Goal: Information Seeking & Learning: Learn about a topic

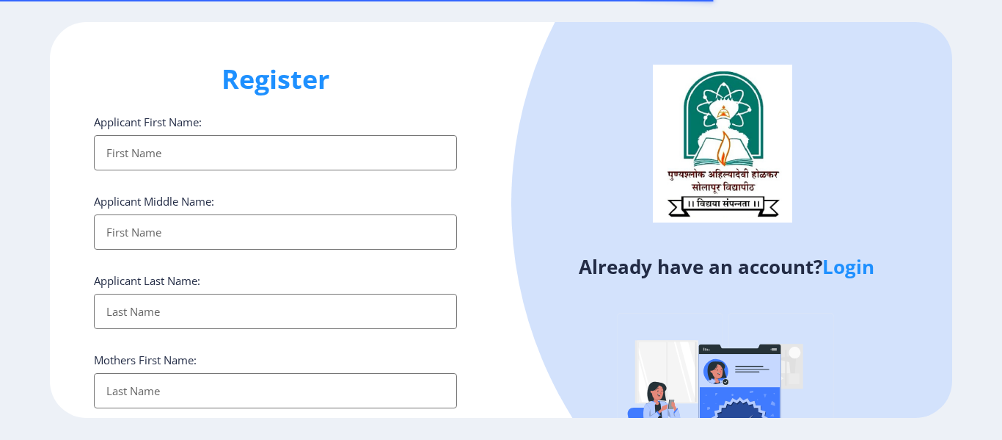
select select
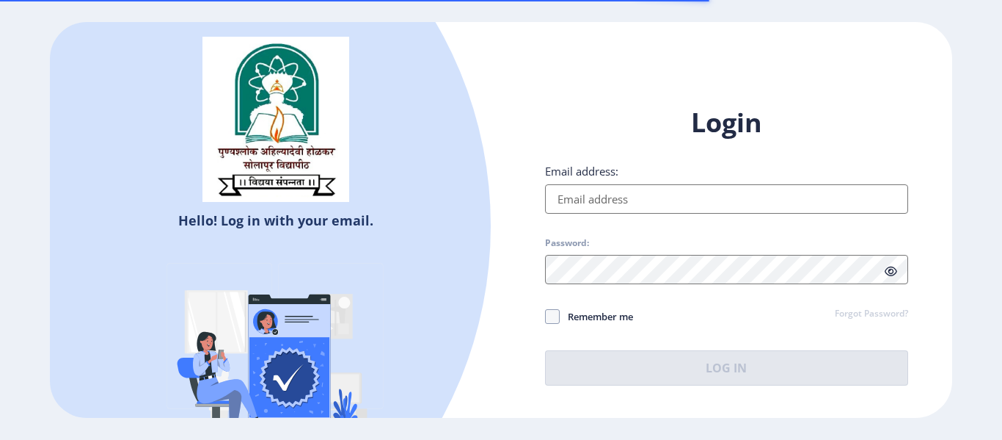
click at [616, 188] on input "Email address:" at bounding box center [726, 198] width 363 height 29
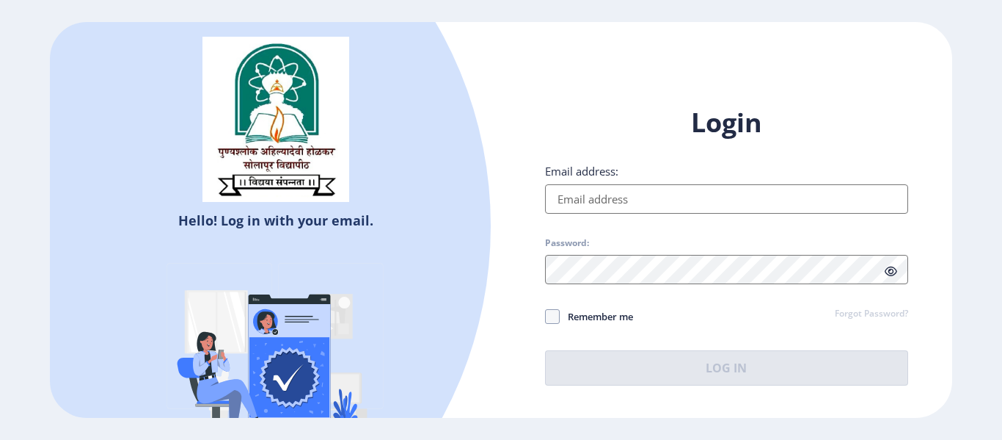
type input "[EMAIL_ADDRESS][DOMAIN_NAME]"
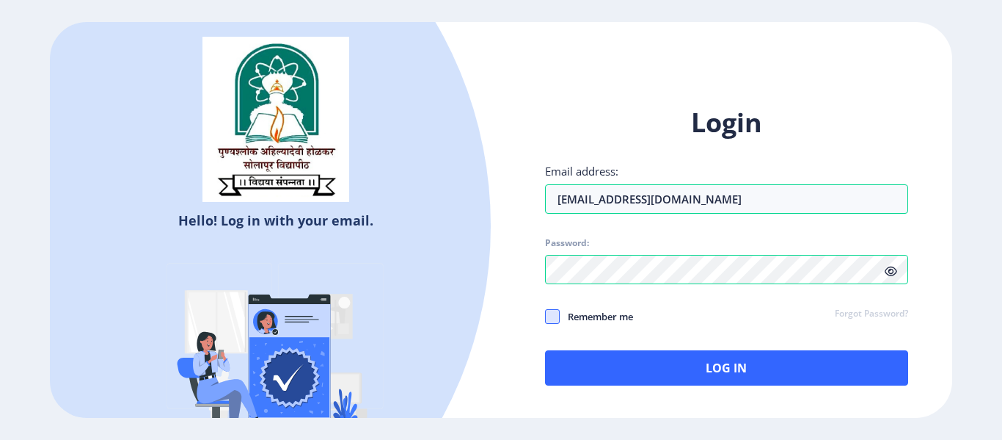
click at [556, 313] on span at bounding box center [552, 316] width 15 height 15
click at [546, 316] on input "Remember me" at bounding box center [545, 316] width 1 height 1
checkbox input "true"
click at [892, 266] on icon at bounding box center [891, 271] width 12 height 11
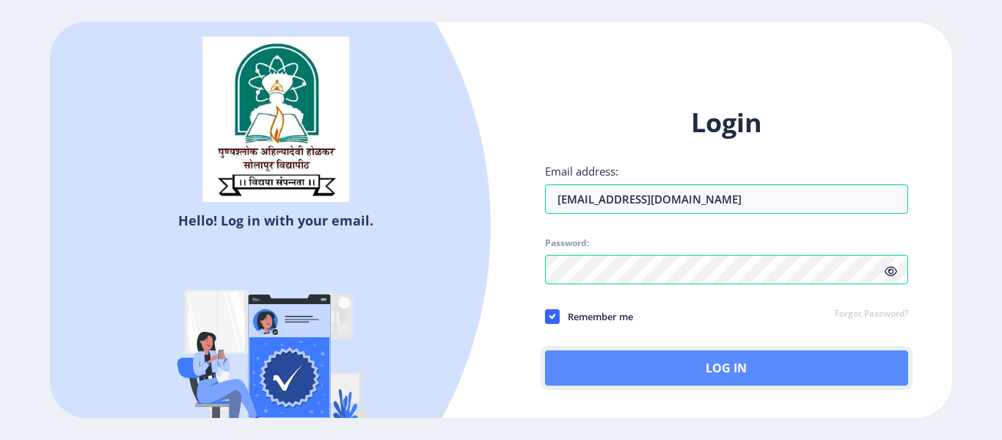
click at [691, 375] on button "Log In" at bounding box center [726, 367] width 363 height 35
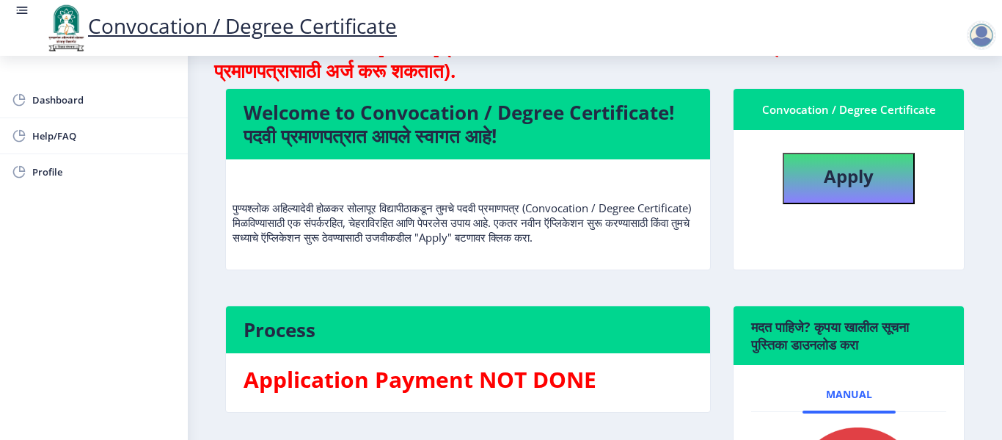
scroll to position [220, 0]
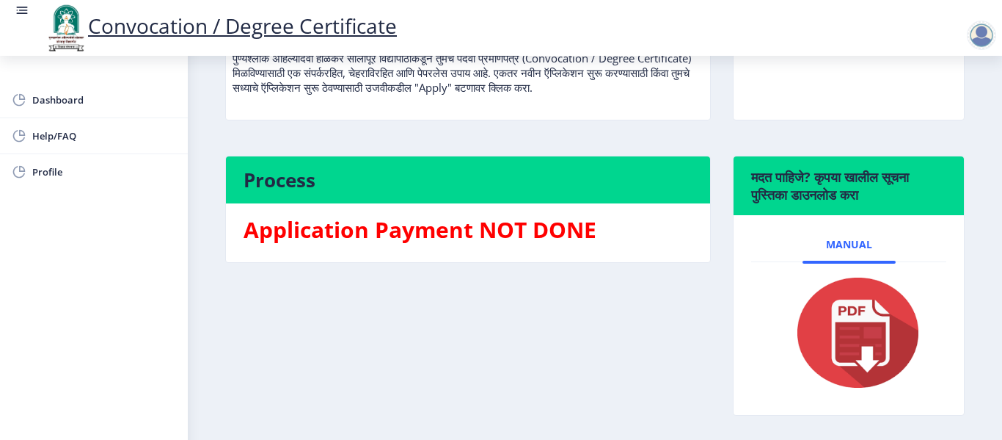
click at [848, 300] on img at bounding box center [849, 332] width 147 height 117
click at [848, 320] on img at bounding box center [849, 332] width 147 height 117
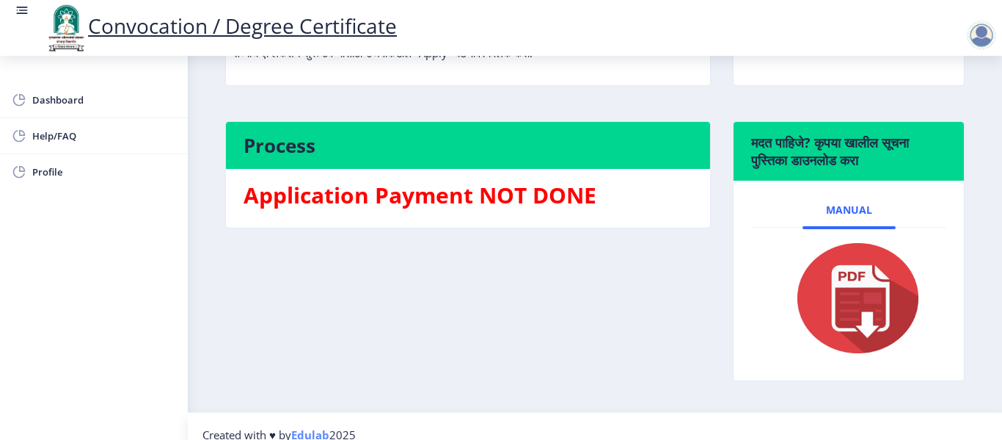
scroll to position [272, 0]
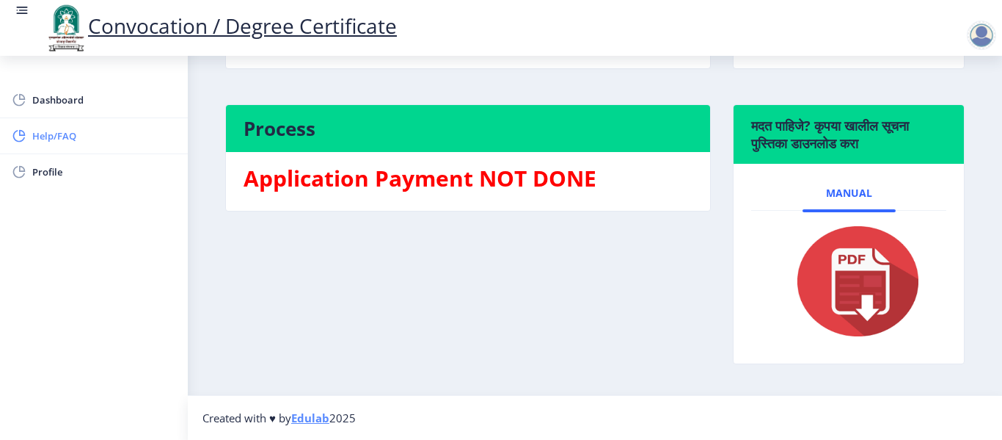
click at [60, 134] on span "Help/FAQ" at bounding box center [104, 136] width 144 height 18
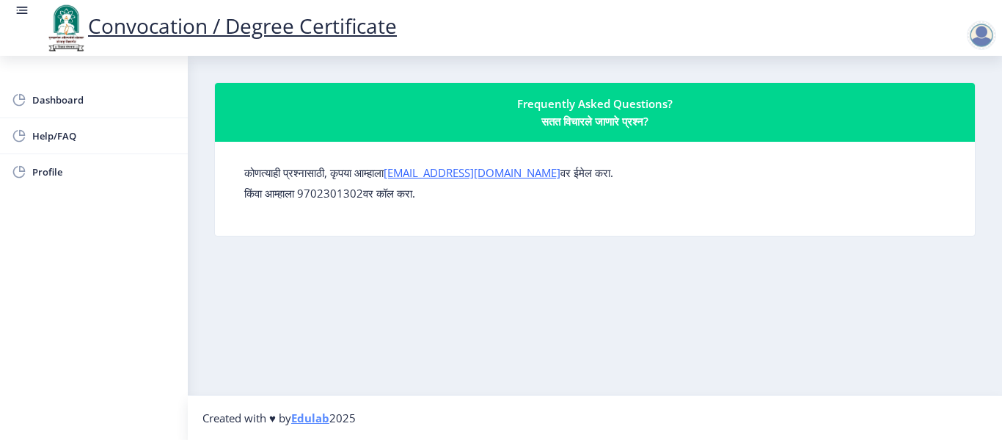
click at [387, 269] on nb-layout-column "Frequently Asked Questions? सतत विचारले जाणारे प्रश्न? कोणत्याही प्रश्नासाठी, क…" at bounding box center [595, 225] width 815 height 339
click at [78, 169] on span "Profile" at bounding box center [104, 172] width 144 height 18
select select
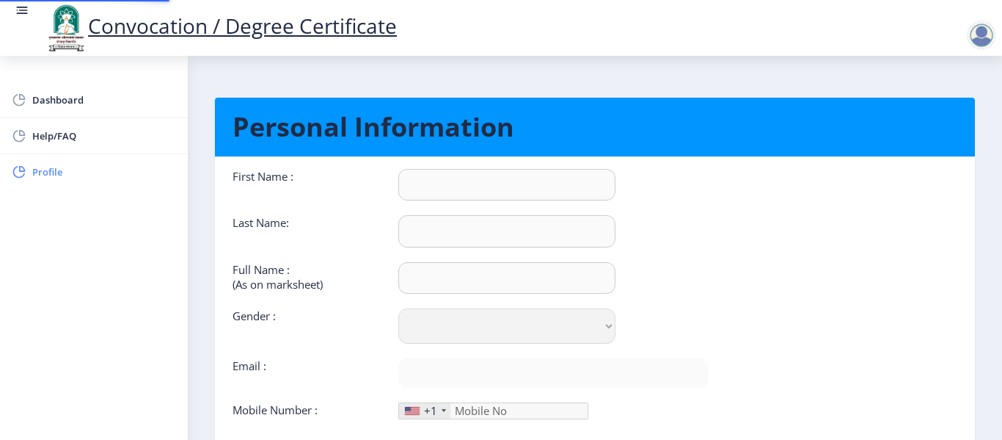
type input "Abhijeet"
type input "Tanangi"
type input "Abhijeet Bhimrao Tanangi"
select select "Male"
type input "[EMAIL_ADDRESS][DOMAIN_NAME]"
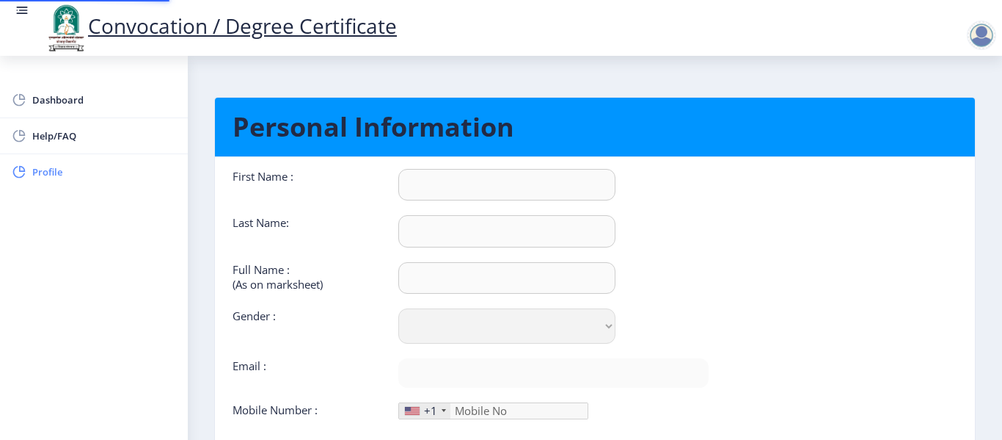
type input "9175707242"
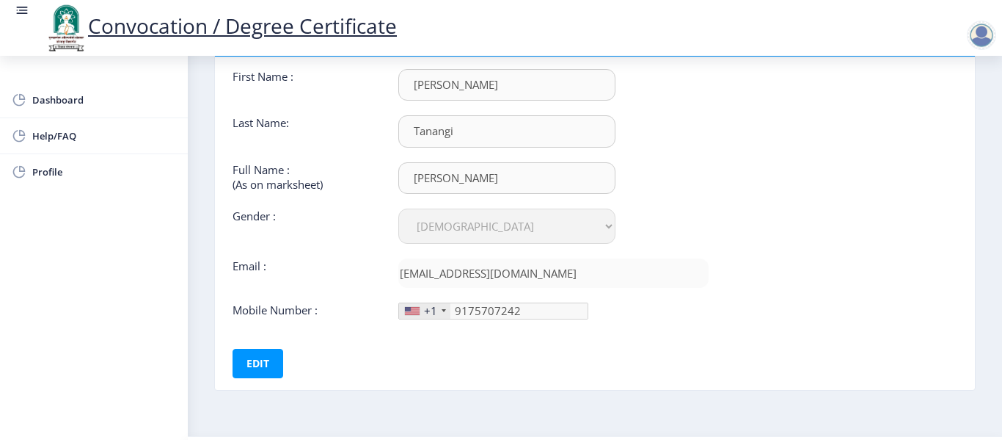
scroll to position [68, 0]
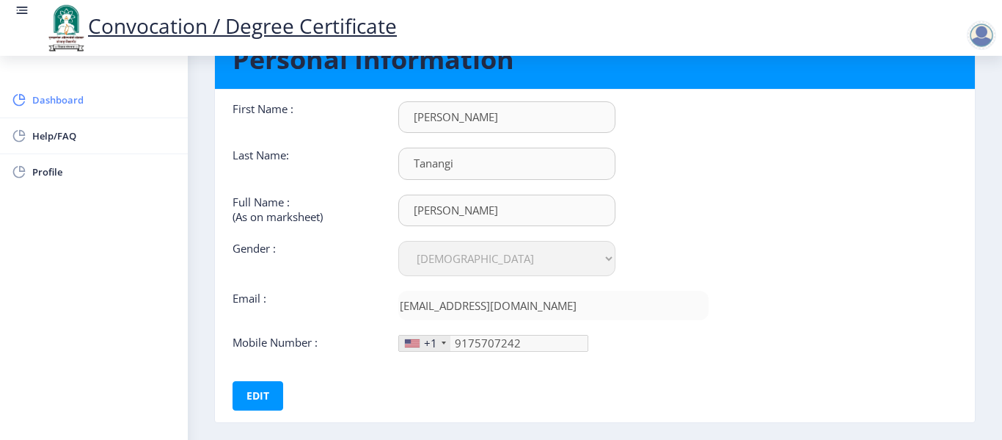
click at [26, 116] on link "Dashboard" at bounding box center [94, 99] width 188 height 35
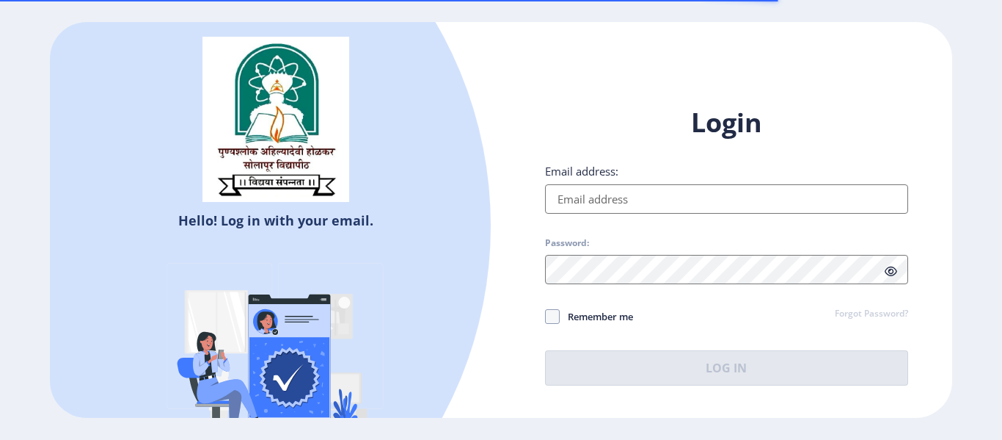
click at [734, 205] on input "Email address:" at bounding box center [726, 198] width 363 height 29
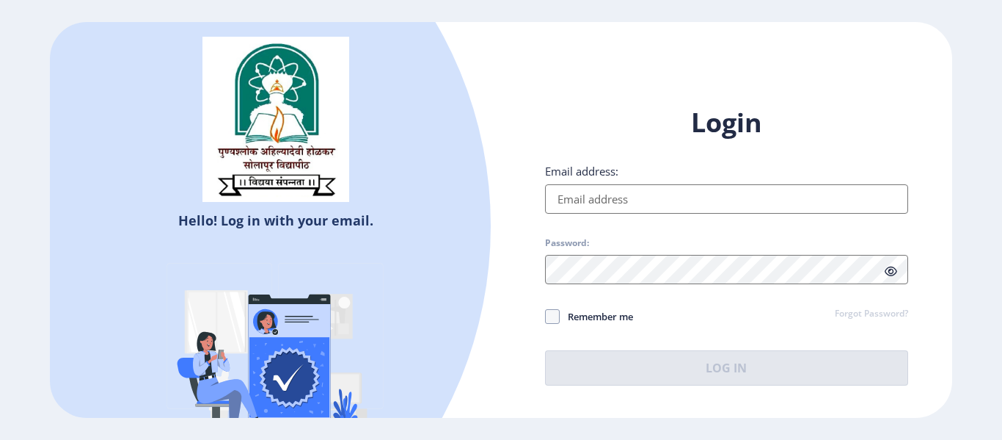
type input "[EMAIL_ADDRESS][DOMAIN_NAME]"
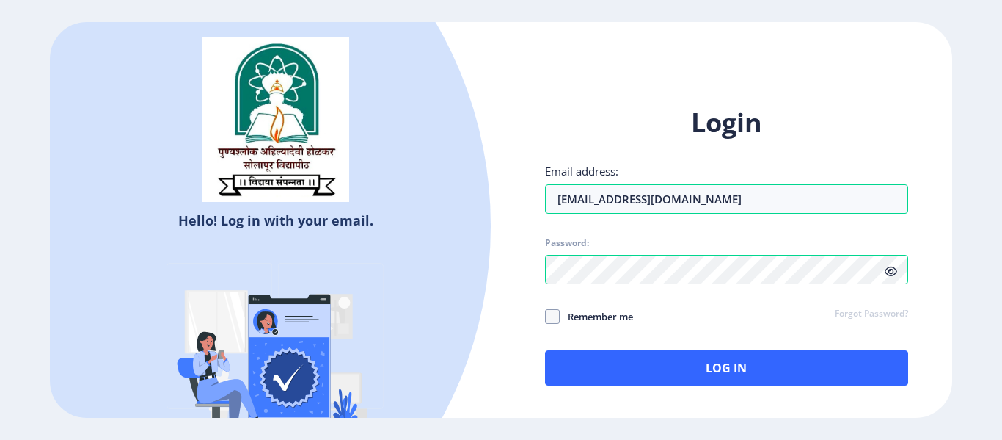
click at [600, 319] on span "Remember me" at bounding box center [596, 316] width 73 height 18
click at [546, 317] on input "Remember me" at bounding box center [545, 316] width 1 height 1
checkbox input "true"
click at [594, 349] on div "Login Email address: [EMAIL_ADDRESS][DOMAIN_NAME] Password: Remember me Forgot …" at bounding box center [726, 245] width 363 height 280
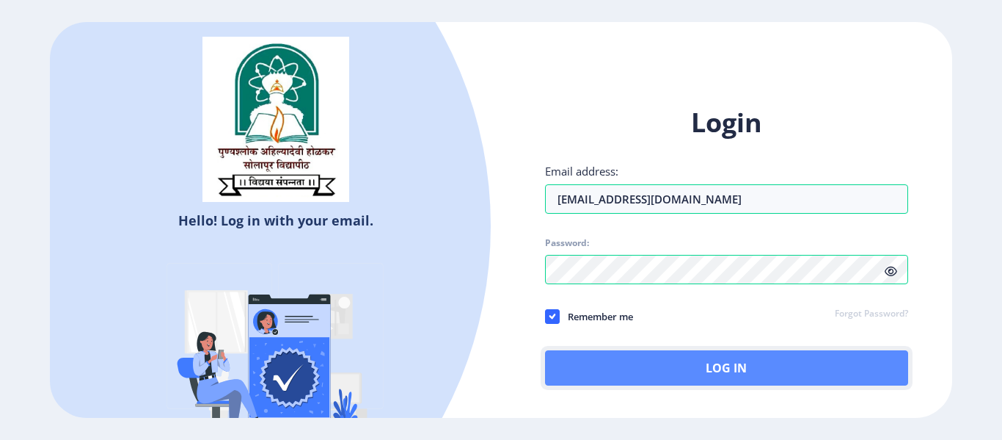
click at [586, 374] on button "Log In" at bounding box center [726, 367] width 363 height 35
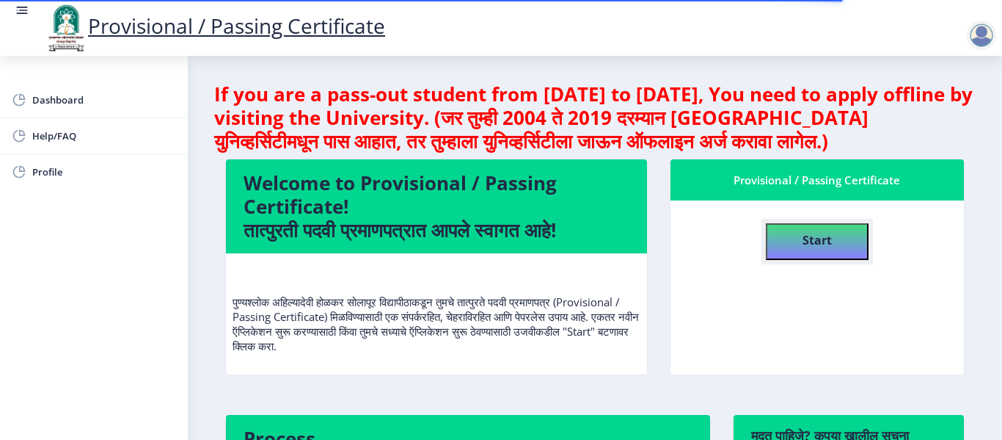
click at [786, 237] on button "Start" at bounding box center [817, 241] width 103 height 37
select select
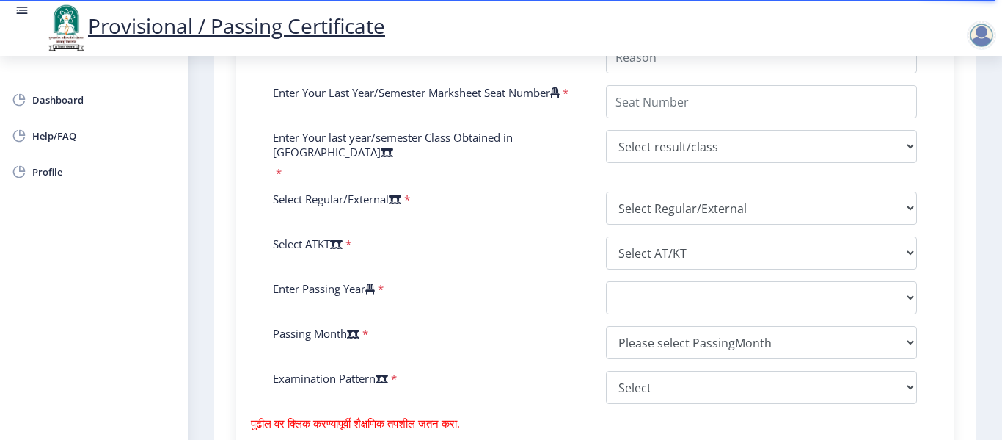
scroll to position [501, 0]
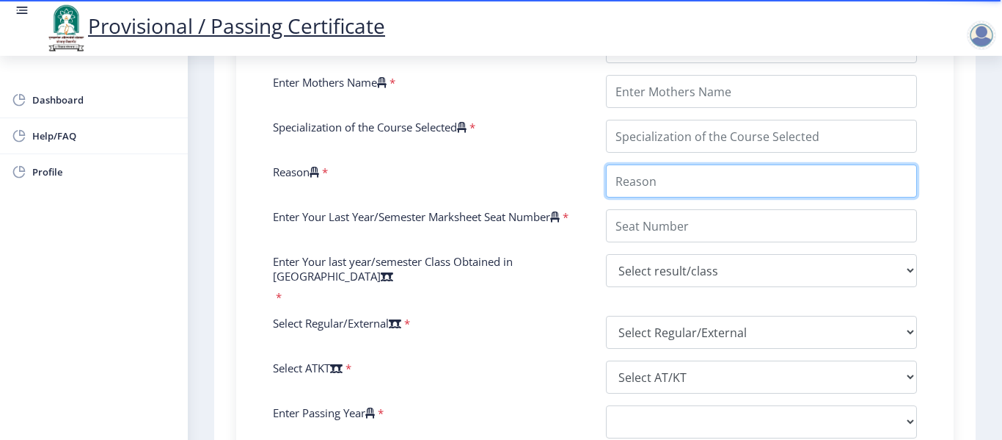
click at [746, 192] on input "Reason" at bounding box center [761, 180] width 311 height 33
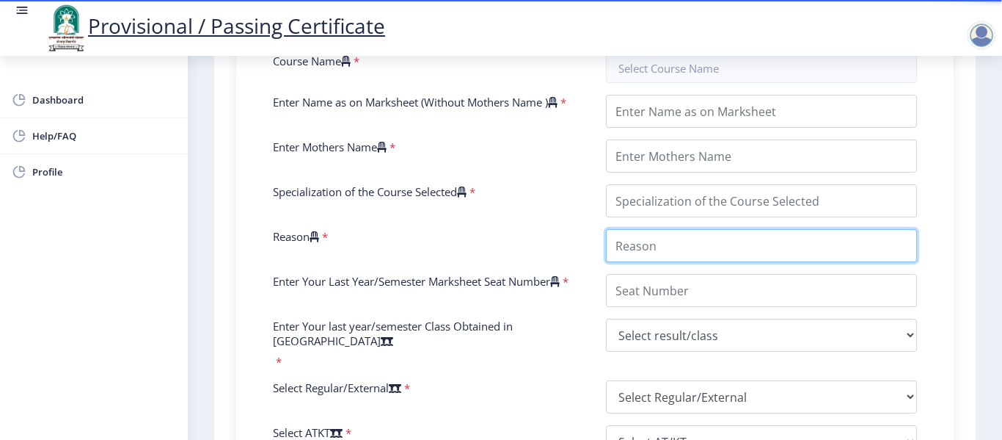
scroll to position [428, 0]
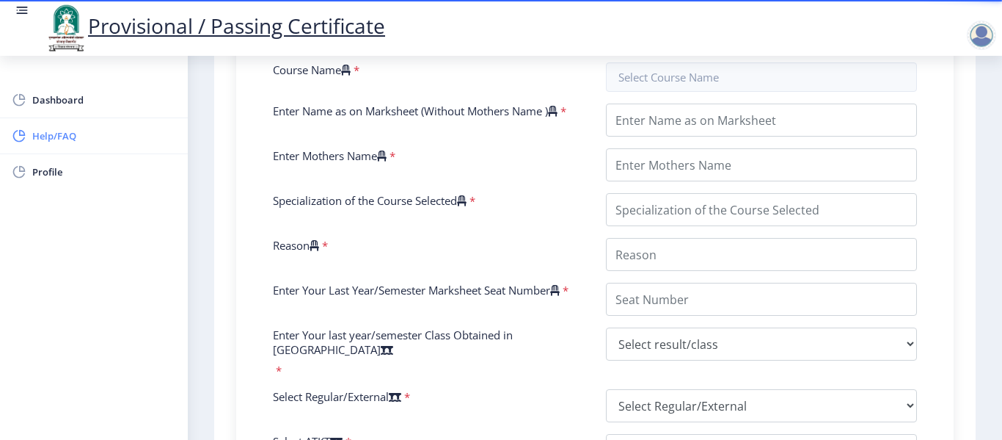
click at [68, 136] on span "Help/FAQ" at bounding box center [104, 136] width 144 height 18
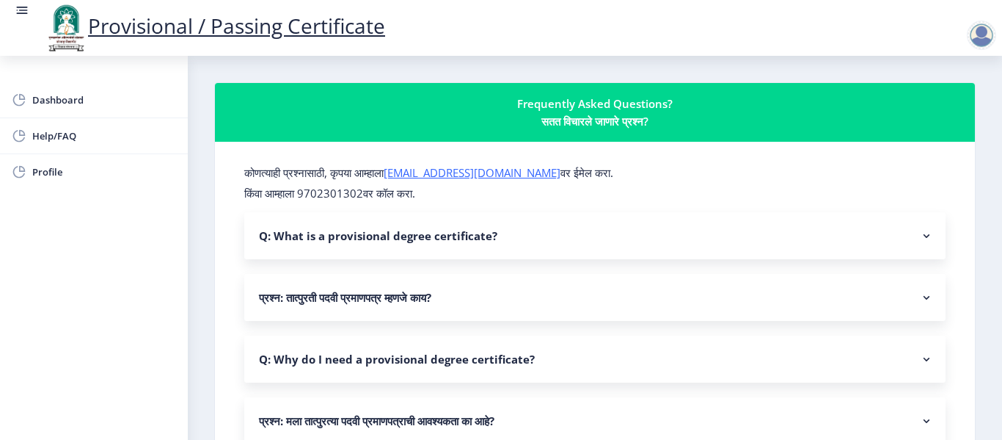
click at [322, 248] on nb-accordion-item-header "Q: What is a provisional degree certificate?" at bounding box center [595, 235] width 702 height 47
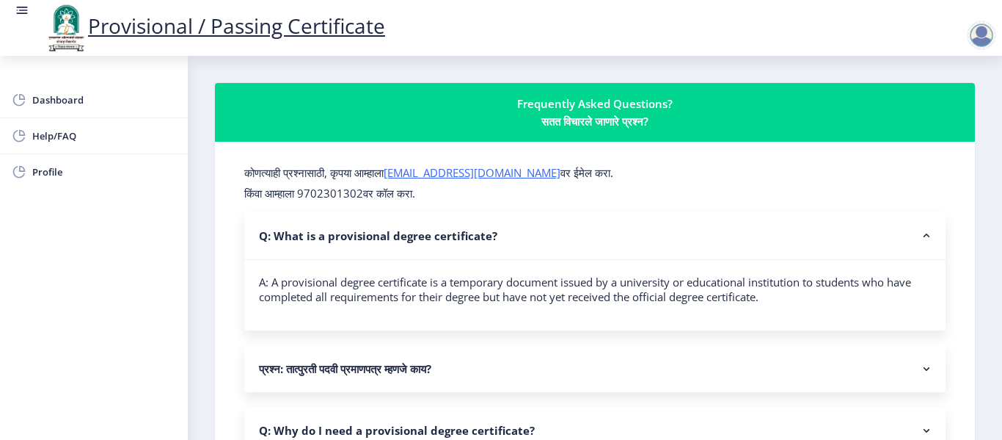
click at [345, 244] on nb-accordion-item-header "Q: What is a provisional degree certificate?" at bounding box center [595, 236] width 702 height 48
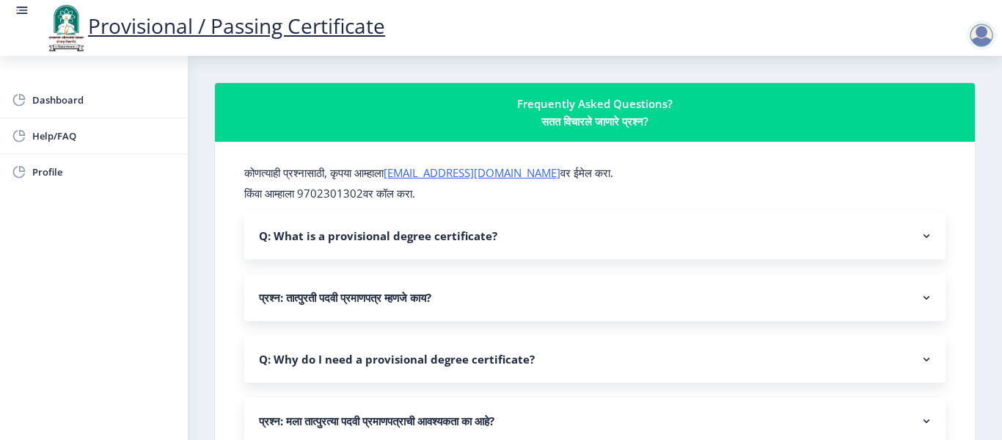
click at [345, 244] on nb-accordion-item-header "Q: What is a provisional degree certificate?" at bounding box center [595, 235] width 702 height 47
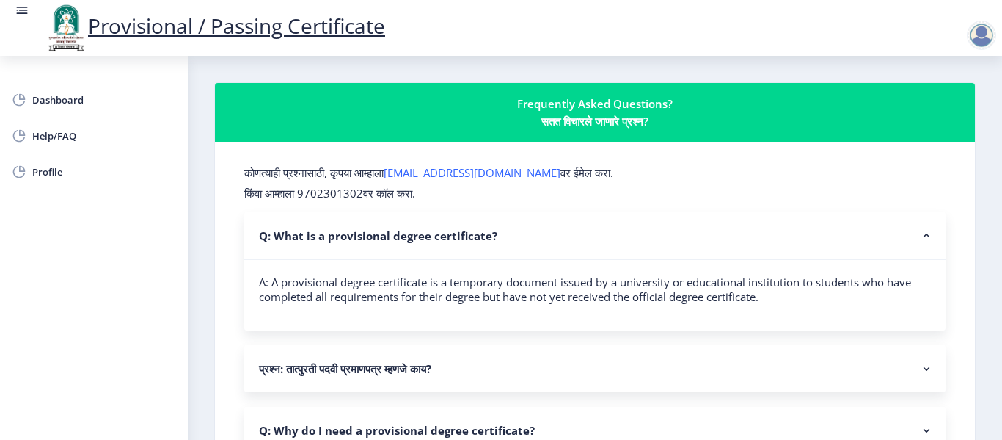
click at [345, 244] on nb-accordion-item-header "Q: What is a provisional degree certificate?" at bounding box center [595, 236] width 702 height 48
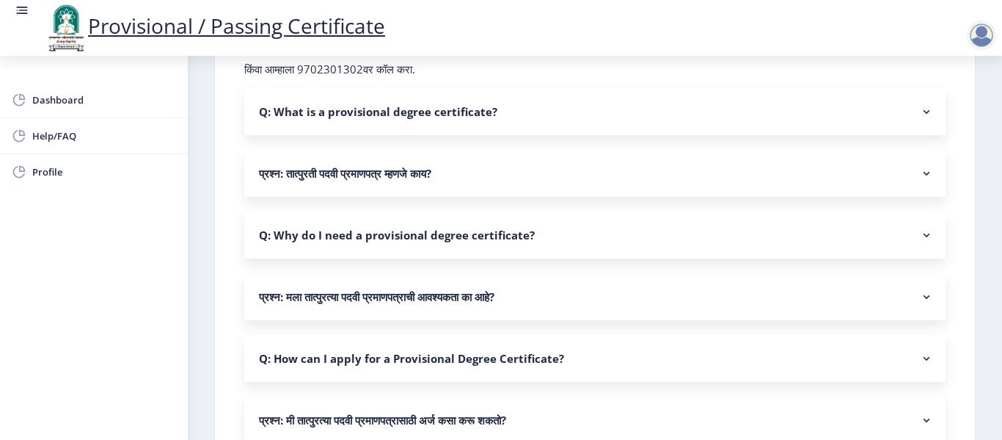
scroll to position [147, 0]
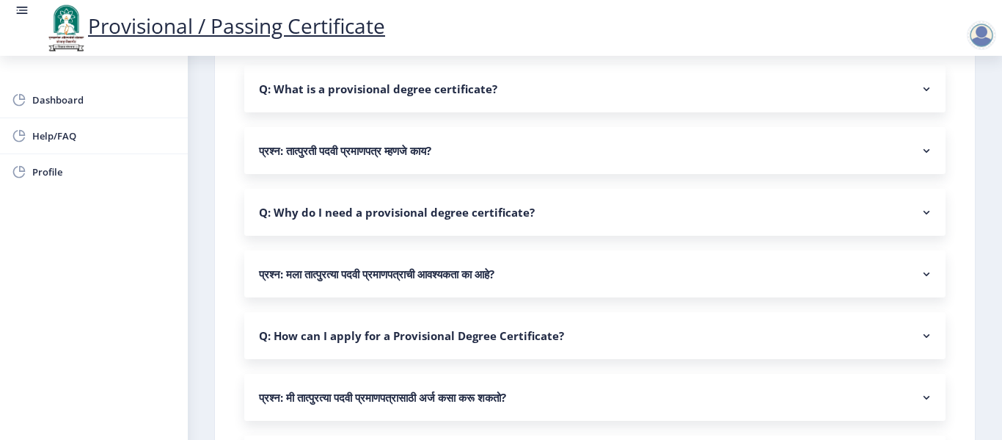
click at [350, 257] on nb-accordion-item-header "प्रश्न: मला तात्पुरत्या पदवी प्रमाणपत्राची आवश्यकता का आहे?" at bounding box center [595, 273] width 702 height 47
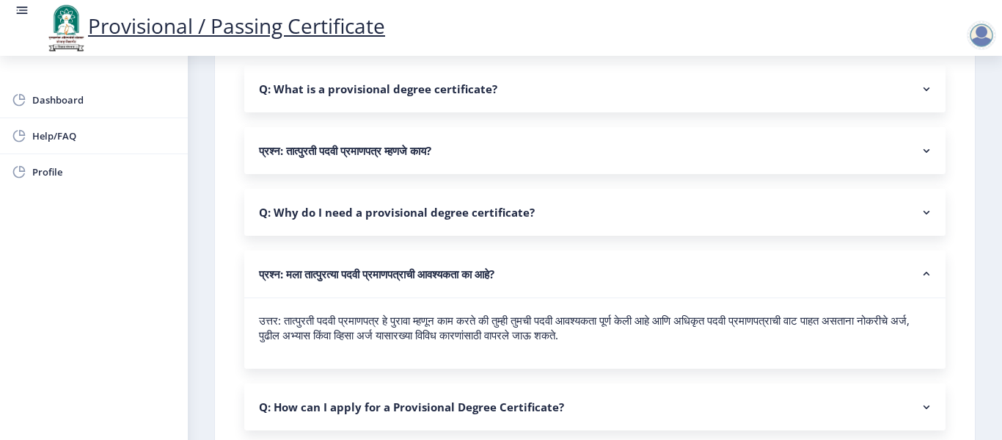
click at [668, 266] on nb-accordion-item-header "प्रश्न: मला तात्पुरत्या पदवी प्रमाणपत्राची आवश्यकता का आहे?" at bounding box center [595, 274] width 702 height 48
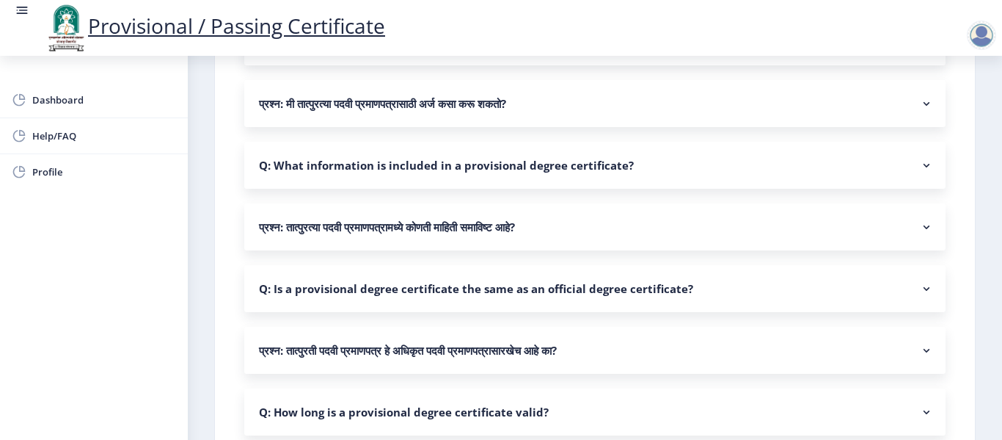
scroll to position [514, 0]
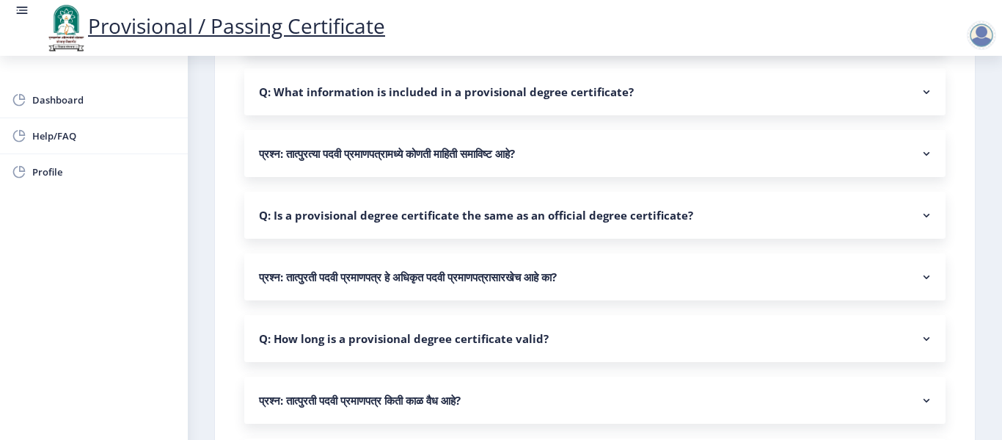
click at [669, 265] on nb-accordion-item-header "प्रश्न: तात्पुरती पदवी प्रमाणपत्र हे अधिकृत पदवी प्रमाणपत्रासारखेच आहे का?" at bounding box center [595, 276] width 702 height 47
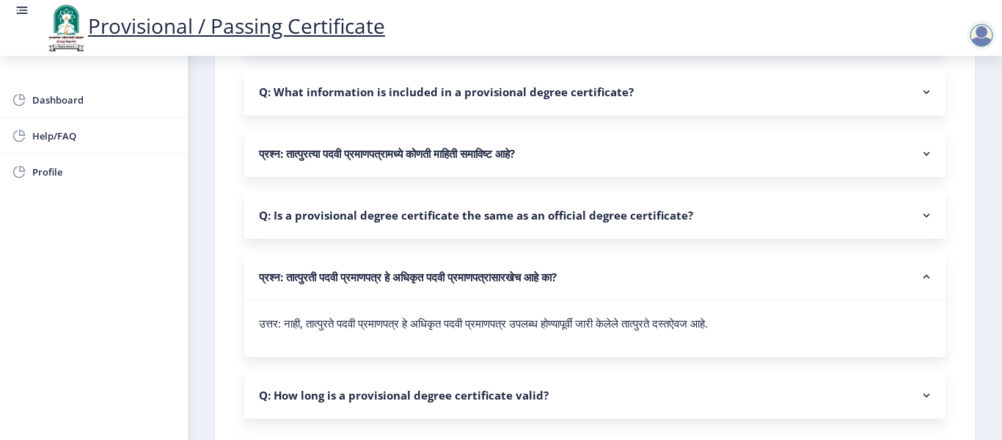
click at [669, 265] on nb-accordion-item-header "प्रश्न: तात्पुरती पदवी प्रमाणपत्र हे अधिकृत पदवी प्रमाणपत्रासारखेच आहे का?" at bounding box center [595, 277] width 702 height 48
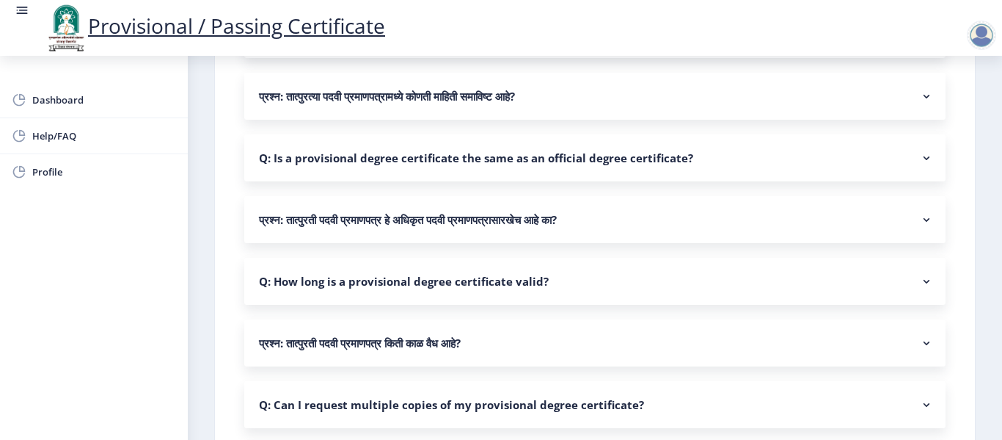
scroll to position [587, 0]
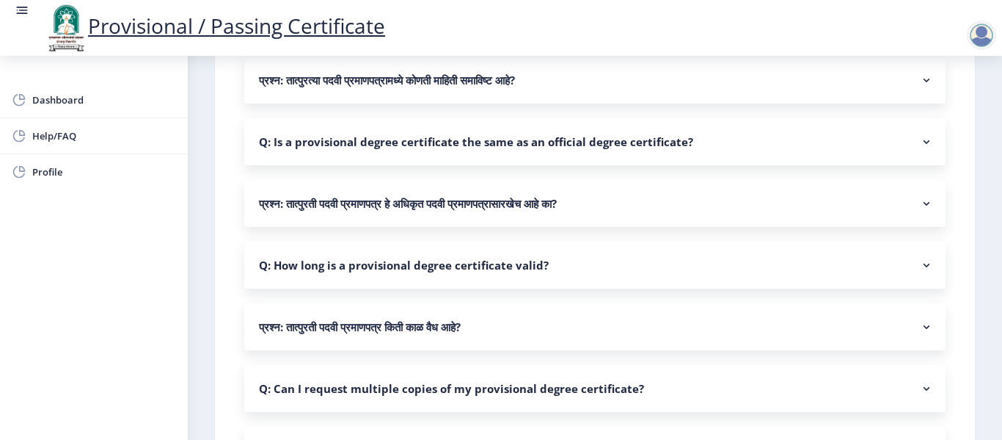
click at [669, 265] on nb-accordion-item-header "Q: How long is a provisional degree certificate valid?" at bounding box center [595, 264] width 702 height 47
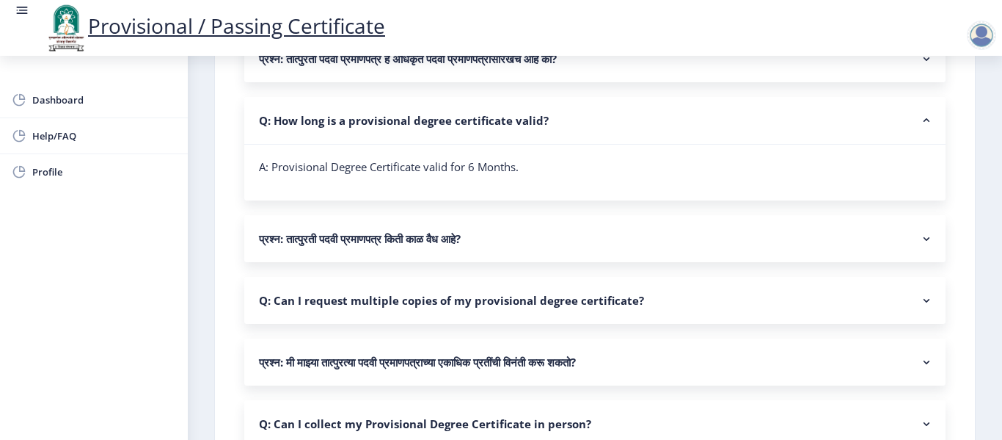
scroll to position [601, 0]
